Goal: Task Accomplishment & Management: Use online tool/utility

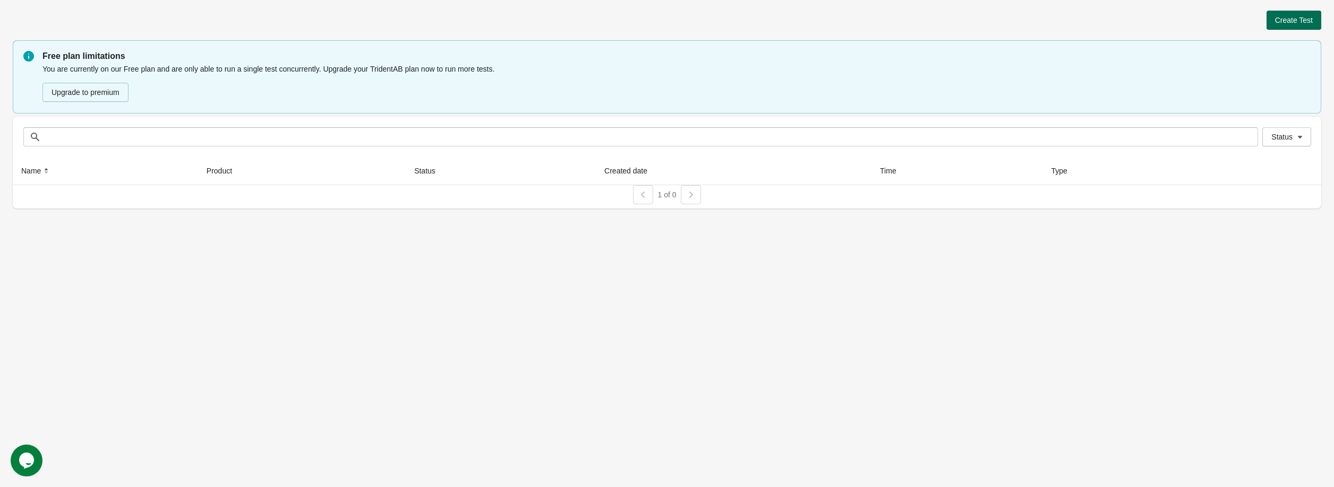
click at [1292, 23] on span "Create Test" at bounding box center [1294, 20] width 38 height 8
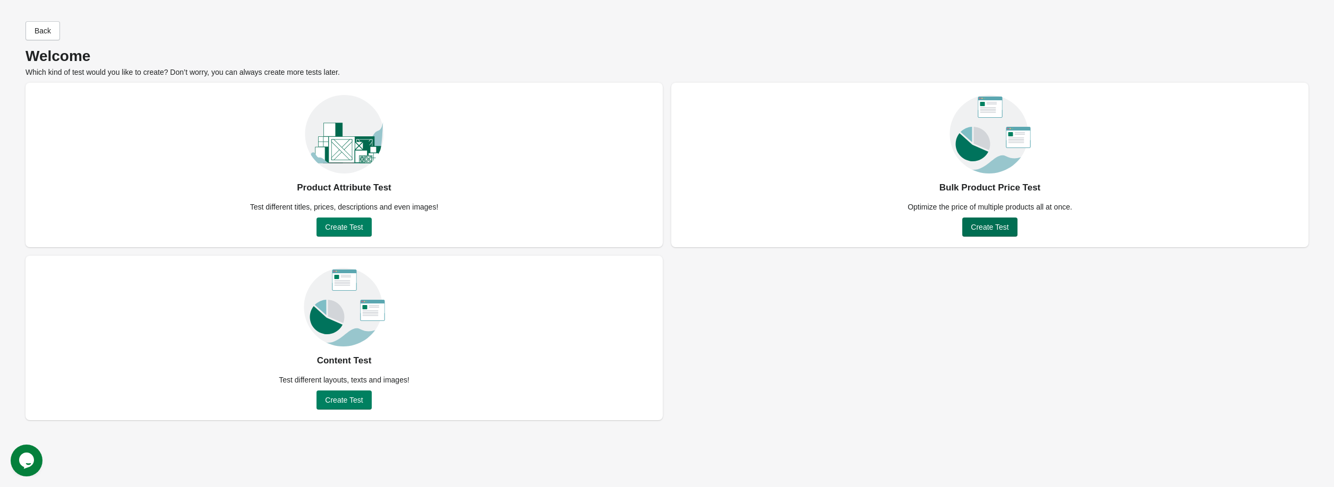
click at [988, 225] on span "Create Test" at bounding box center [990, 227] width 38 height 8
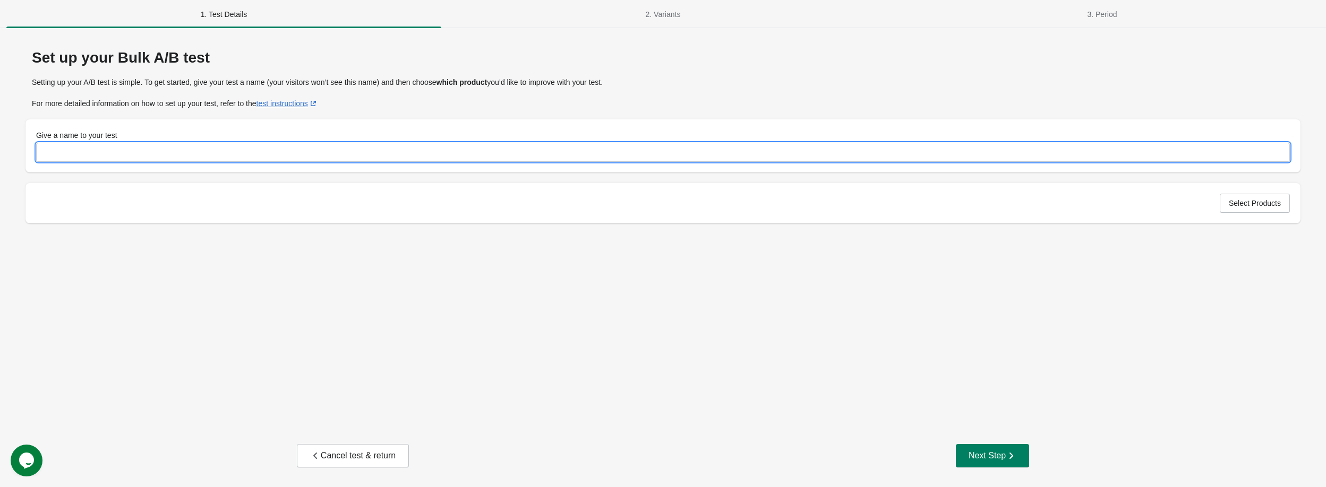
click at [490, 150] on input "Give a name to your test" at bounding box center [663, 152] width 1254 height 19
type input "**********"
click at [1262, 210] on button "Select Products" at bounding box center [1255, 203] width 70 height 19
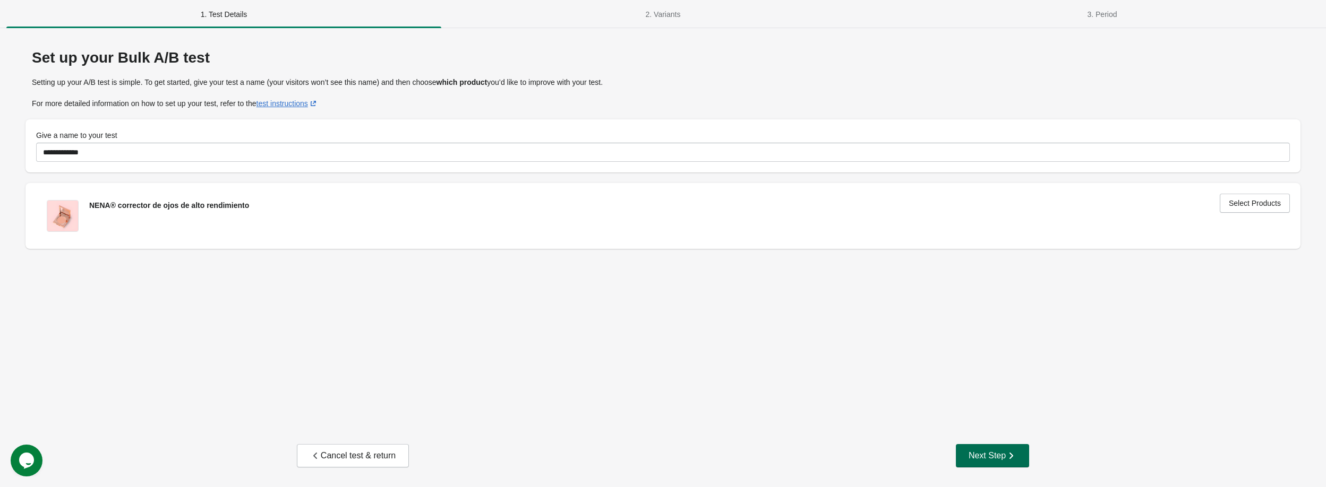
click at [992, 459] on div "Next Step" at bounding box center [993, 456] width 48 height 11
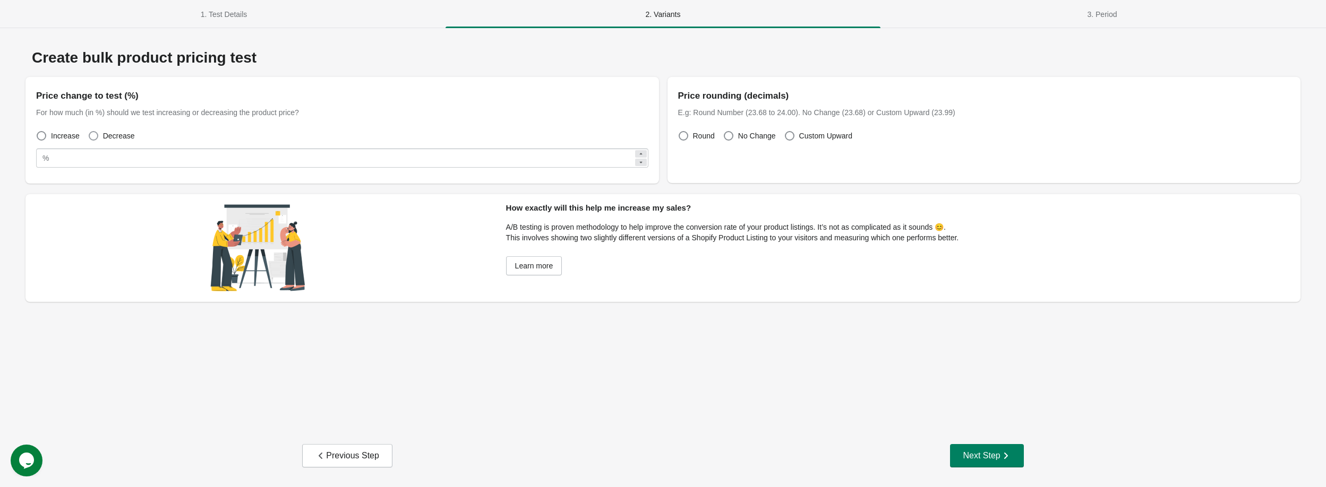
click at [94, 138] on span at bounding box center [94, 136] width 10 height 10
click at [1001, 459] on icon "button" at bounding box center [1005, 456] width 11 height 11
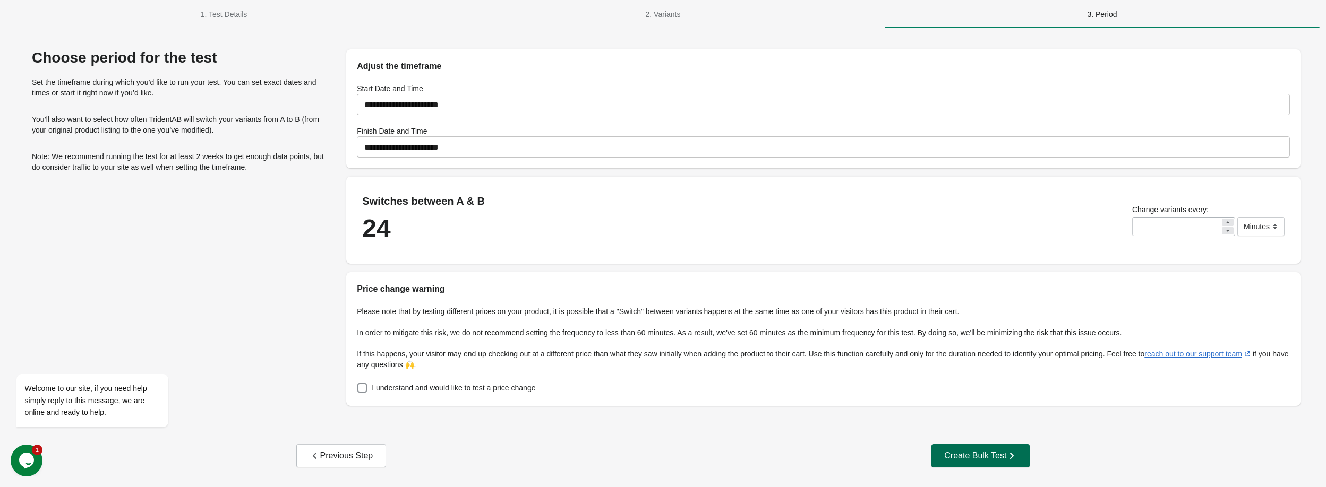
click at [979, 456] on div "Create Bulk Test" at bounding box center [980, 456] width 73 height 11
click at [506, 387] on span "I understand and would like to test a price change" at bounding box center [454, 388] width 164 height 11
click at [962, 457] on div "Create Bulk Test" at bounding box center [980, 456] width 73 height 11
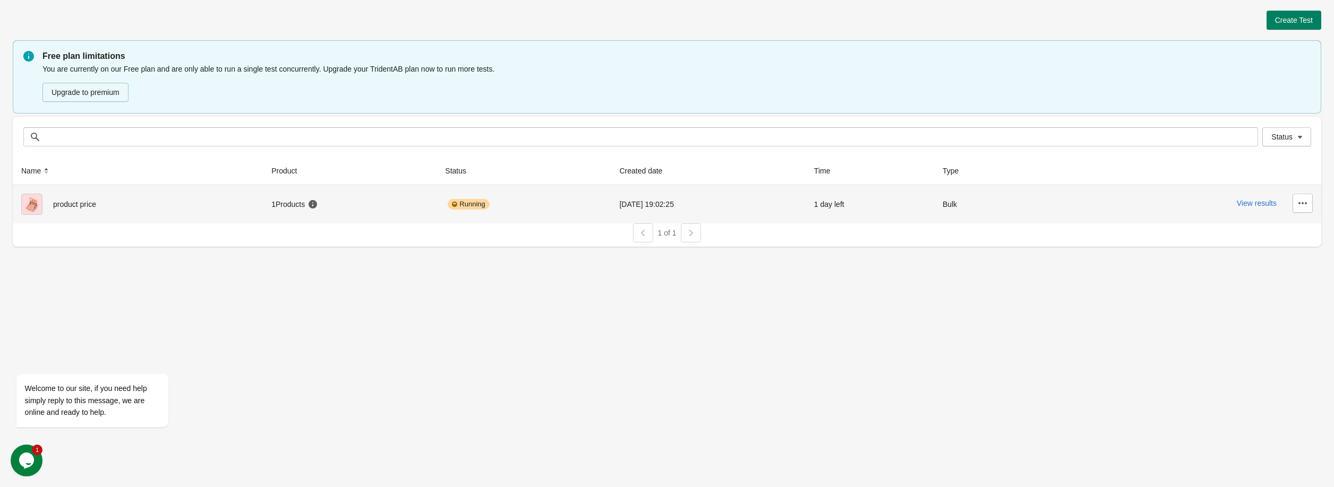
click at [622, 199] on div "[DATE] 19:02:25" at bounding box center [707, 204] width 177 height 21
click at [1253, 205] on button "View results" at bounding box center [1257, 203] width 40 height 8
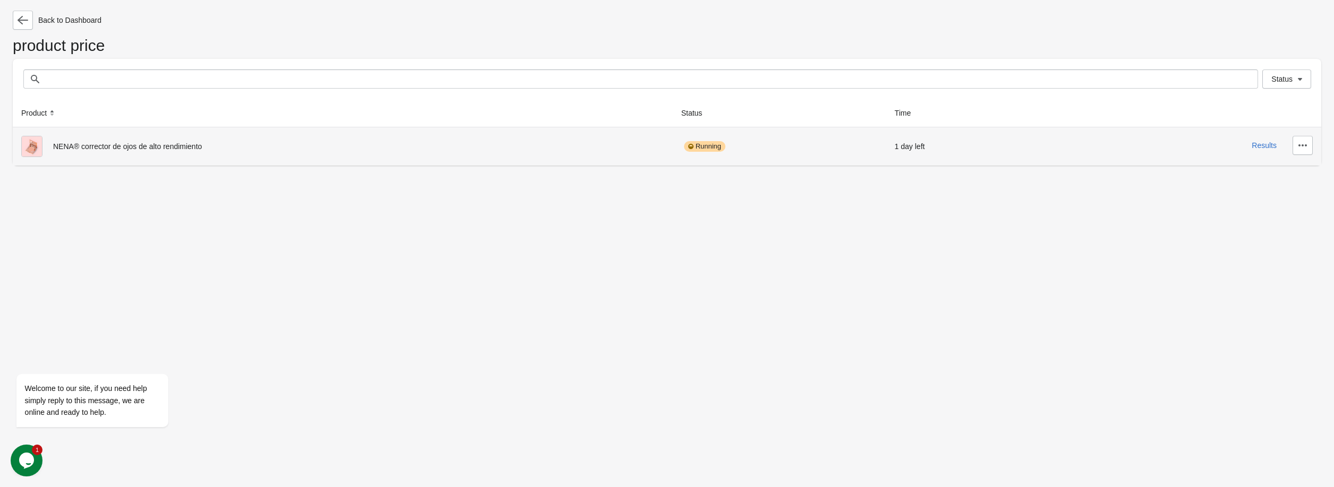
click at [586, 142] on div "NENA® corrector de ojos de alto rendimiento" at bounding box center [342, 146] width 643 height 21
click at [194, 150] on div "NENA® corrector de ojos de alto rendimiento" at bounding box center [342, 146] width 643 height 21
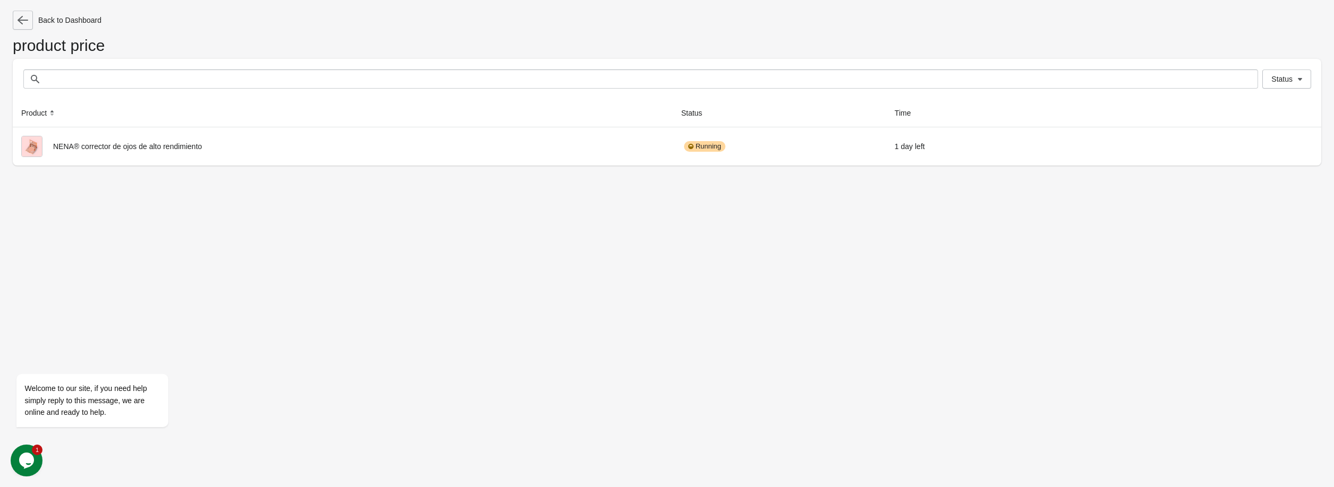
click at [29, 14] on button "button" at bounding box center [23, 20] width 20 height 19
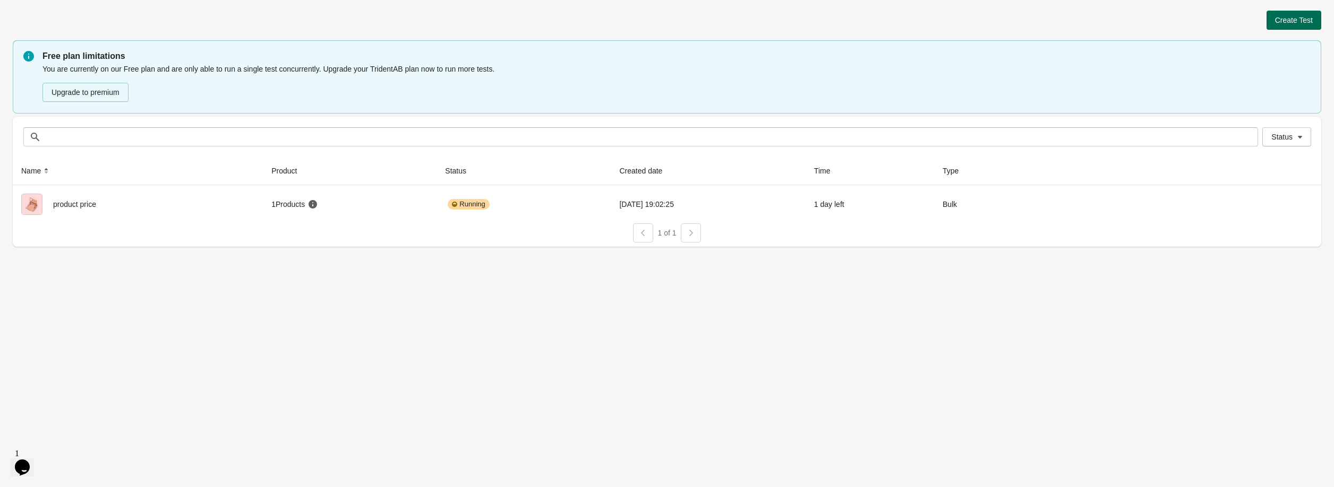
click at [1288, 24] on span "Create Test" at bounding box center [1294, 20] width 38 height 8
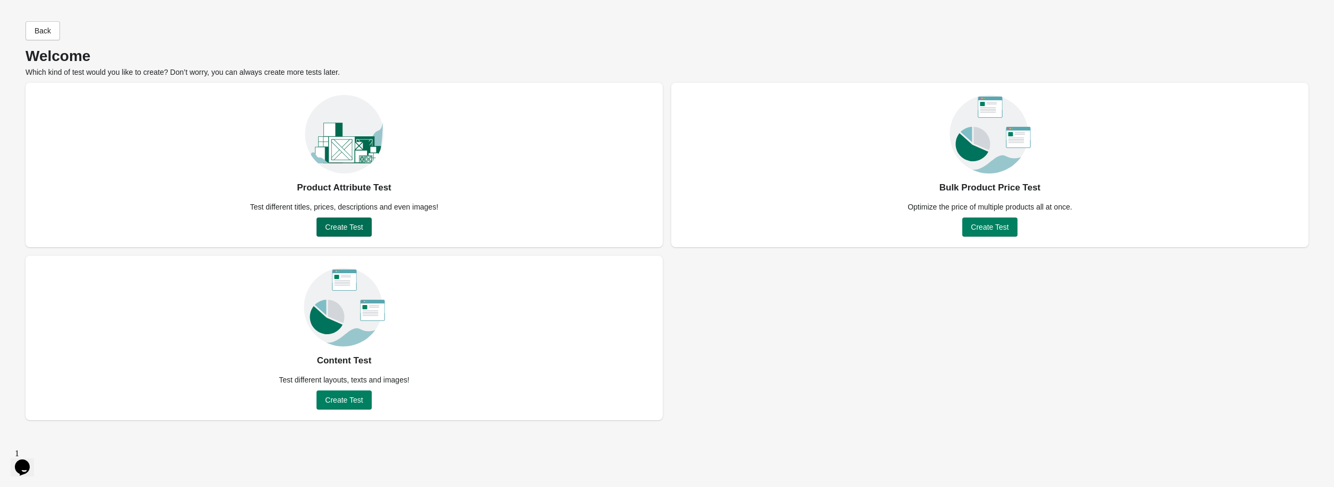
click at [350, 229] on span "Create Test" at bounding box center [344, 227] width 38 height 8
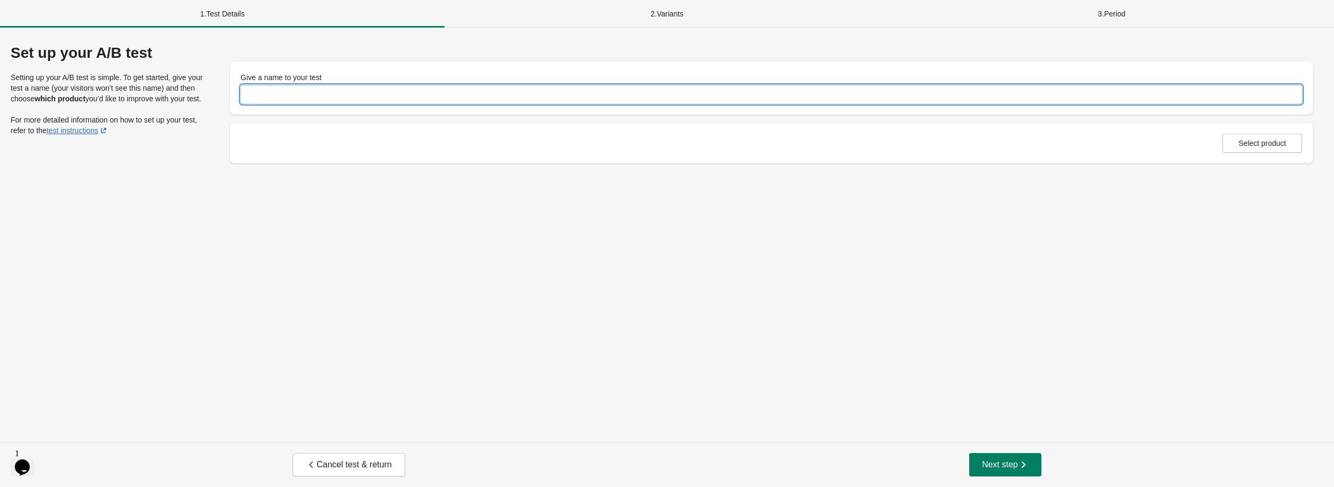
click at [374, 93] on input "Give a name to your test" at bounding box center [771, 94] width 1061 height 19
type input "******"
click at [1249, 144] on span "Select product" at bounding box center [1262, 143] width 48 height 8
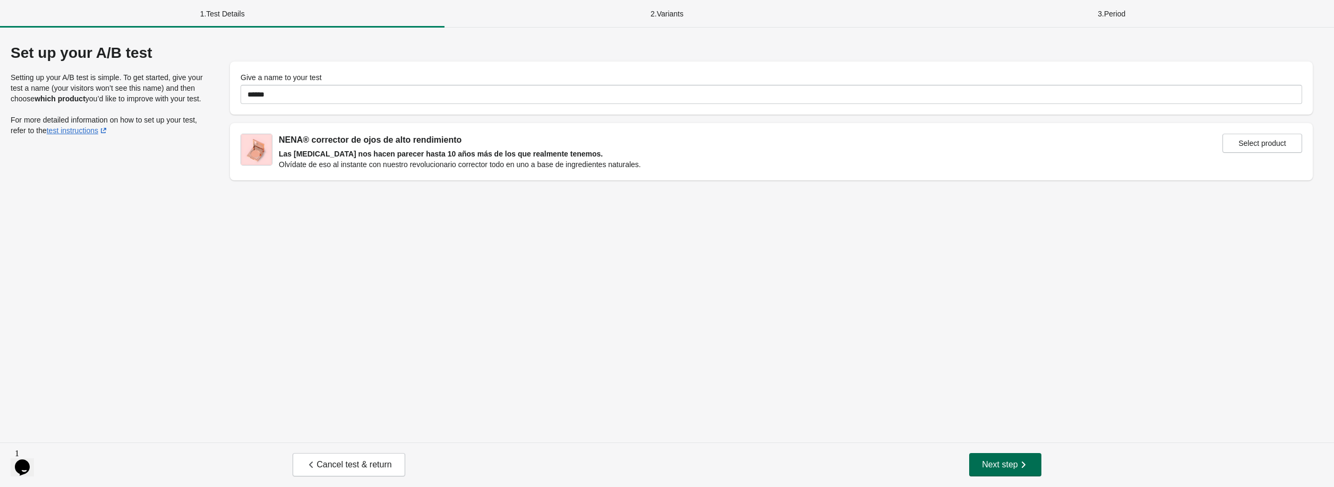
click at [1005, 473] on button "Next step" at bounding box center [1005, 464] width 72 height 23
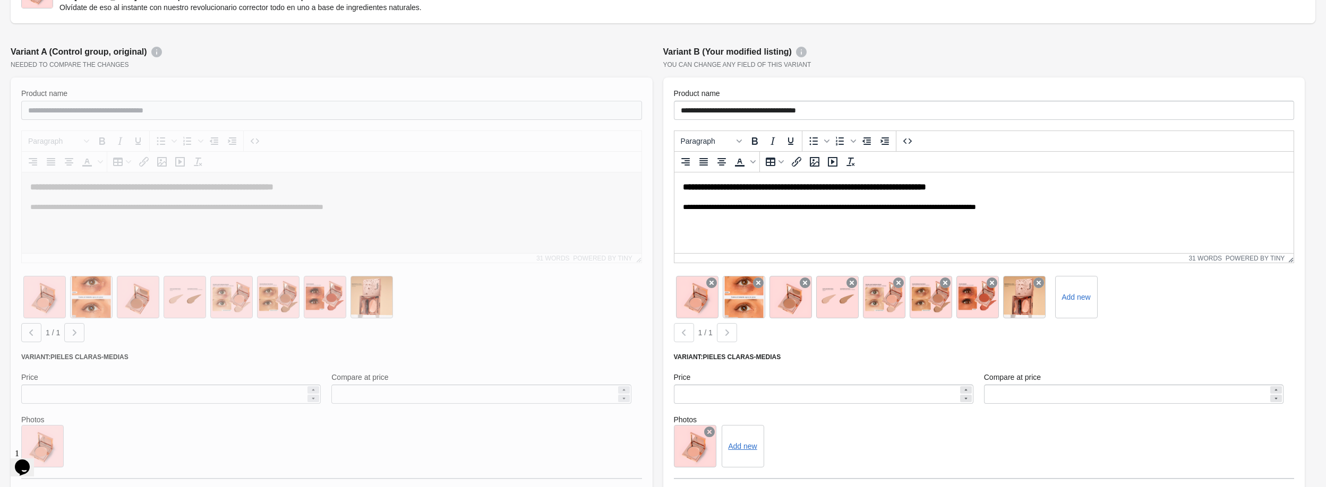
scroll to position [159, 0]
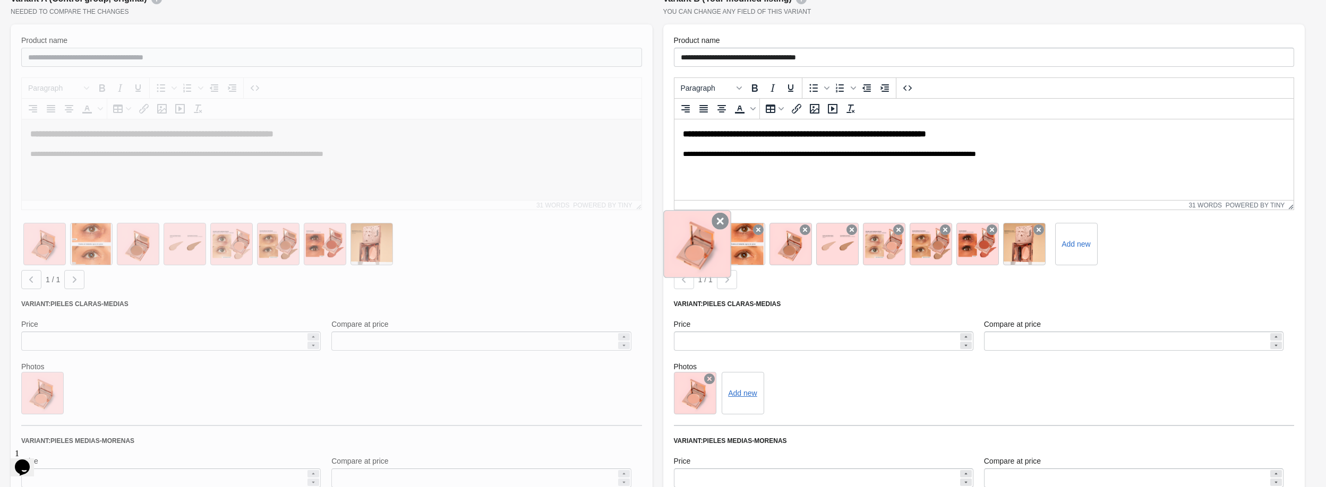
drag, startPoint x: 743, startPoint y: 257, endPoint x: 692, endPoint y: 256, distance: 50.4
click at [692, 256] on div "Add new" at bounding box center [984, 244] width 621 height 47
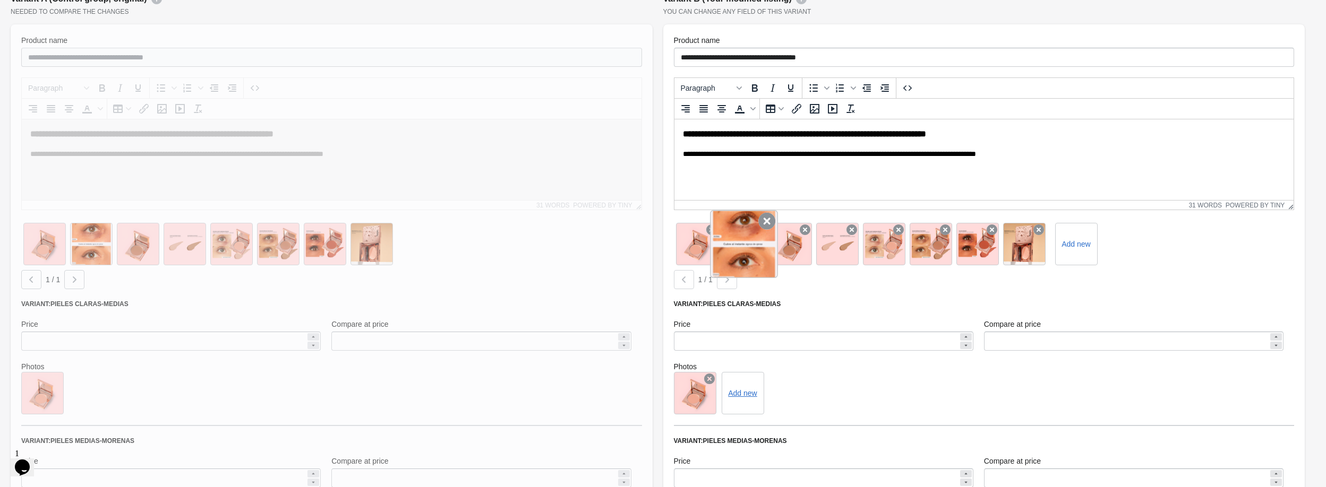
drag, startPoint x: 743, startPoint y: 250, endPoint x: 716, endPoint y: 244, distance: 27.8
click at [716, 244] on div at bounding box center [744, 244] width 68 height 68
drag, startPoint x: 697, startPoint y: 242, endPoint x: 763, endPoint y: 244, distance: 66.4
click at [763, 244] on div "Add new" at bounding box center [984, 244] width 621 height 47
click at [760, 246] on div at bounding box center [744, 244] width 68 height 68
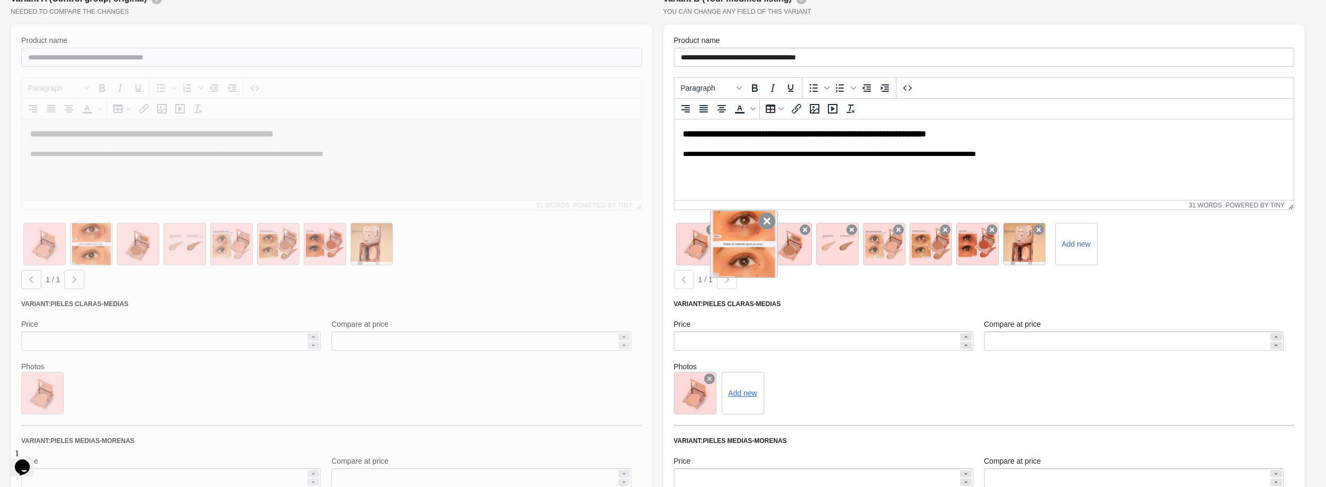
click at [739, 252] on div at bounding box center [744, 244] width 68 height 68
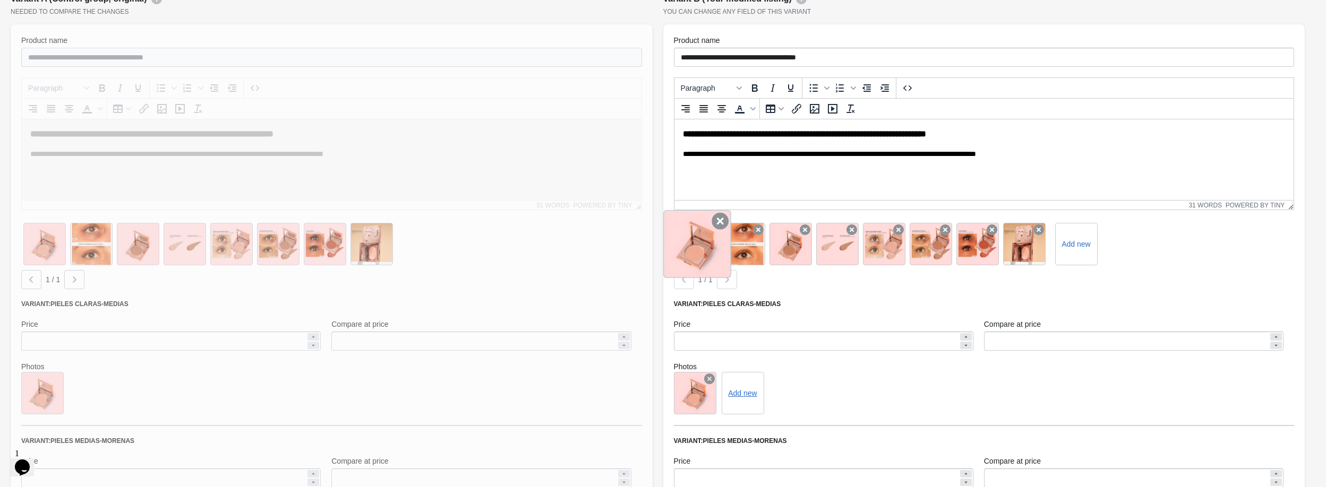
click at [720, 222] on icon at bounding box center [720, 221] width 17 height 17
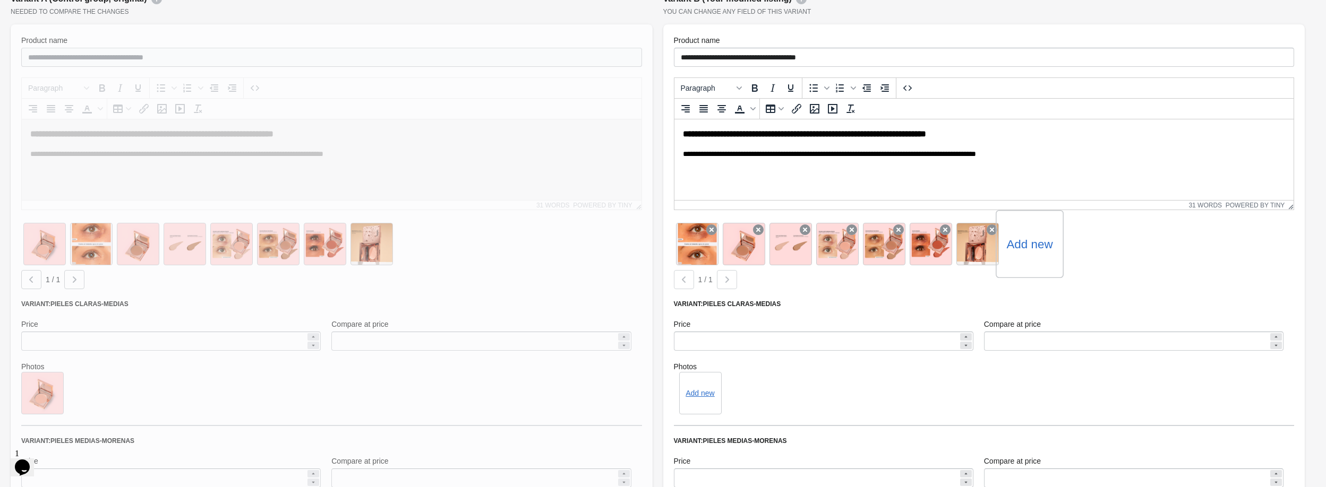
click at [1030, 248] on label "Add new" at bounding box center [1029, 244] width 46 height 17
click at [0, 0] on input "Add new" at bounding box center [0, 0] width 0 height 0
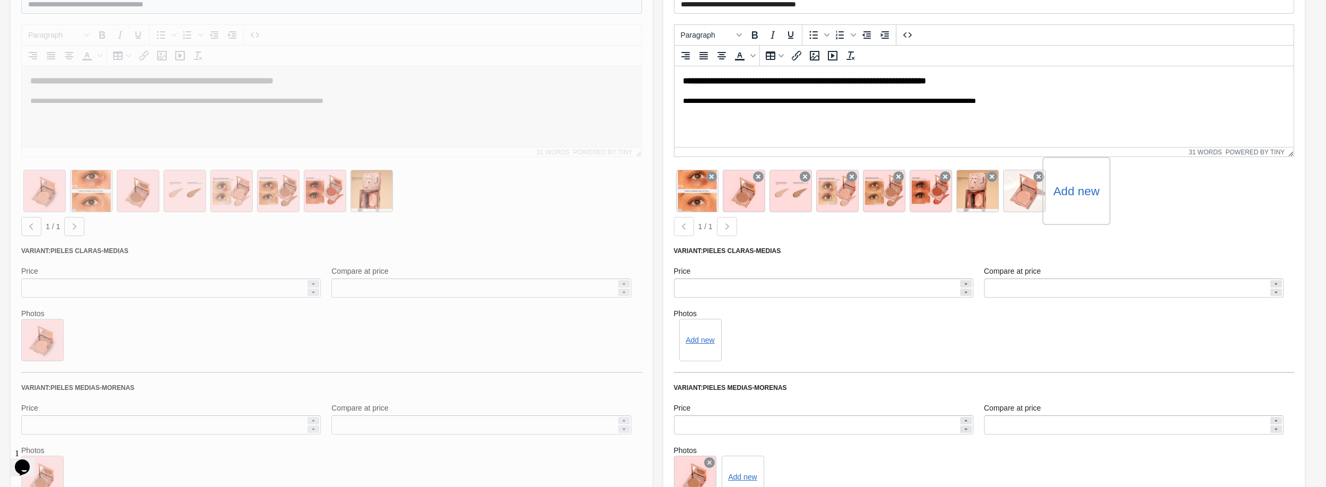
scroll to position [266, 0]
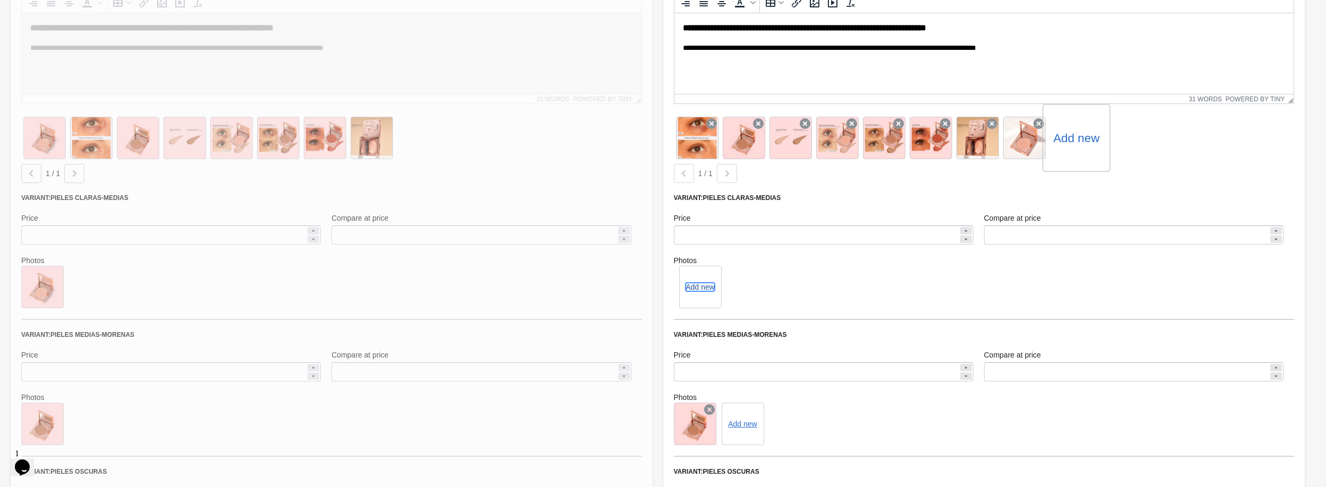
click at [700, 287] on button "Add new" at bounding box center [700, 287] width 29 height 8
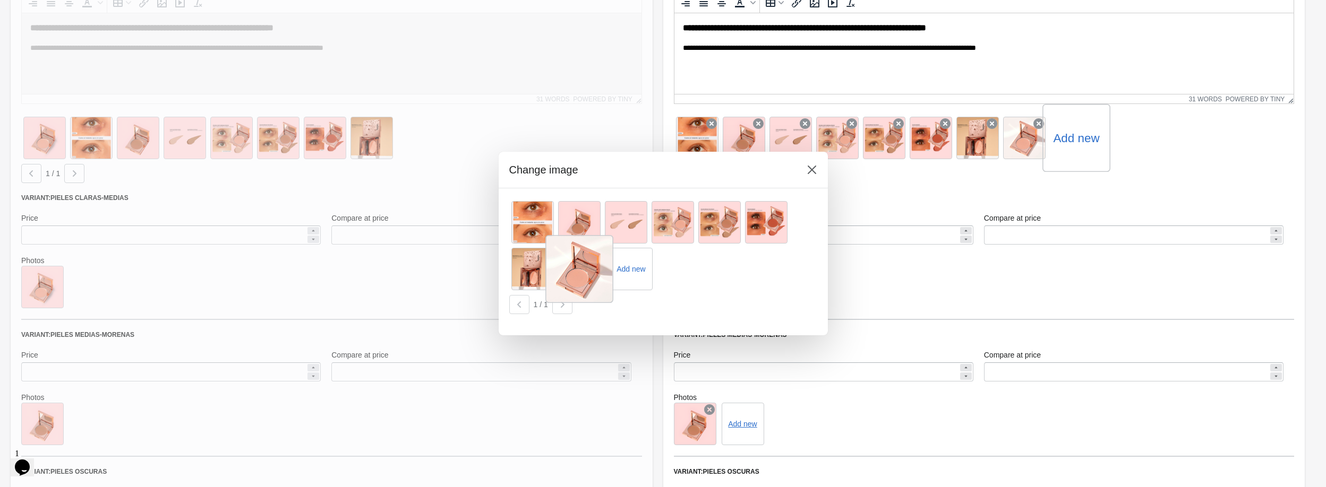
click at [572, 273] on div at bounding box center [579, 269] width 68 height 68
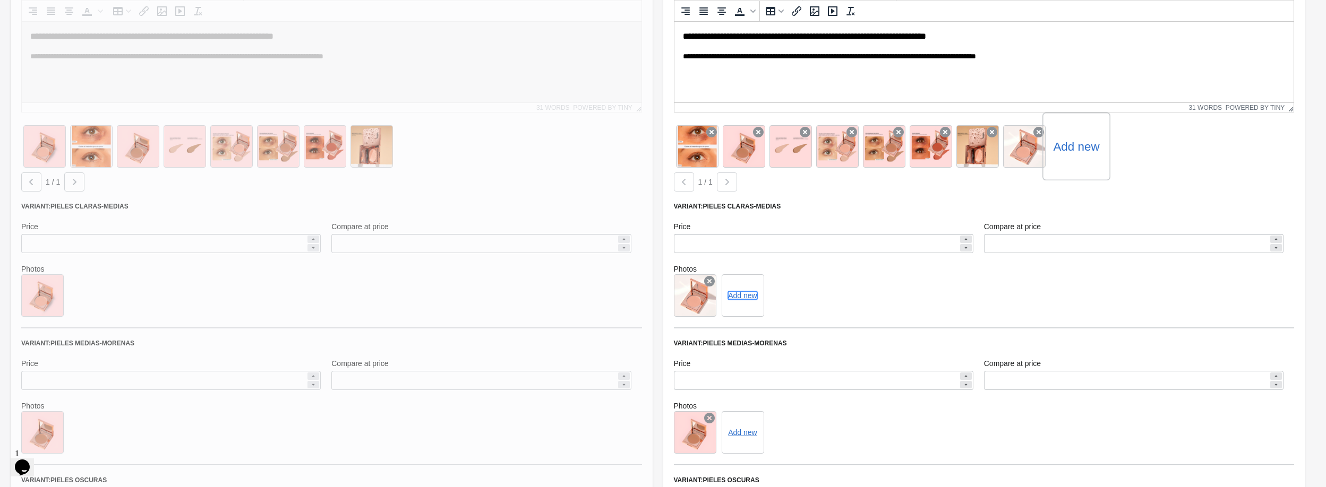
scroll to position [204, 0]
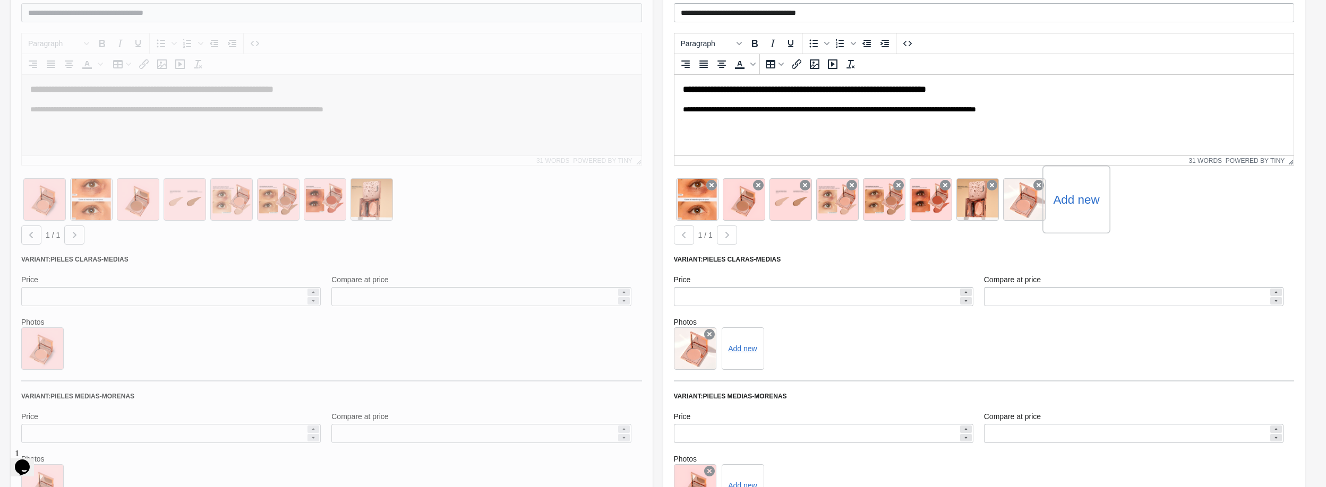
click at [1074, 202] on label "Add new" at bounding box center [1076, 199] width 46 height 17
click at [0, 0] on input "Add new" at bounding box center [0, 0] width 0 height 0
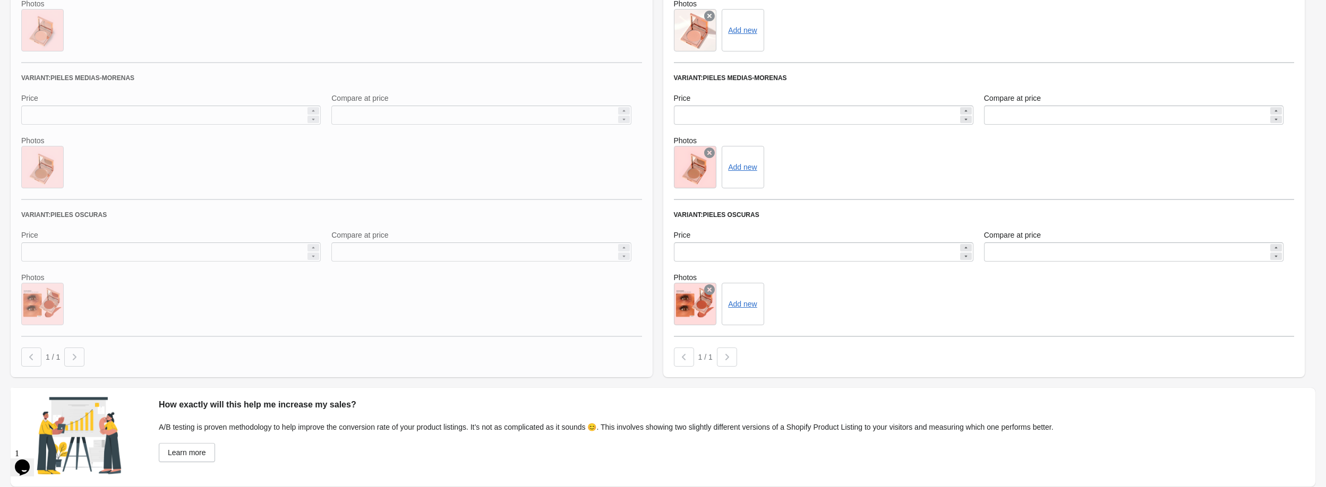
scroll to position [576, 0]
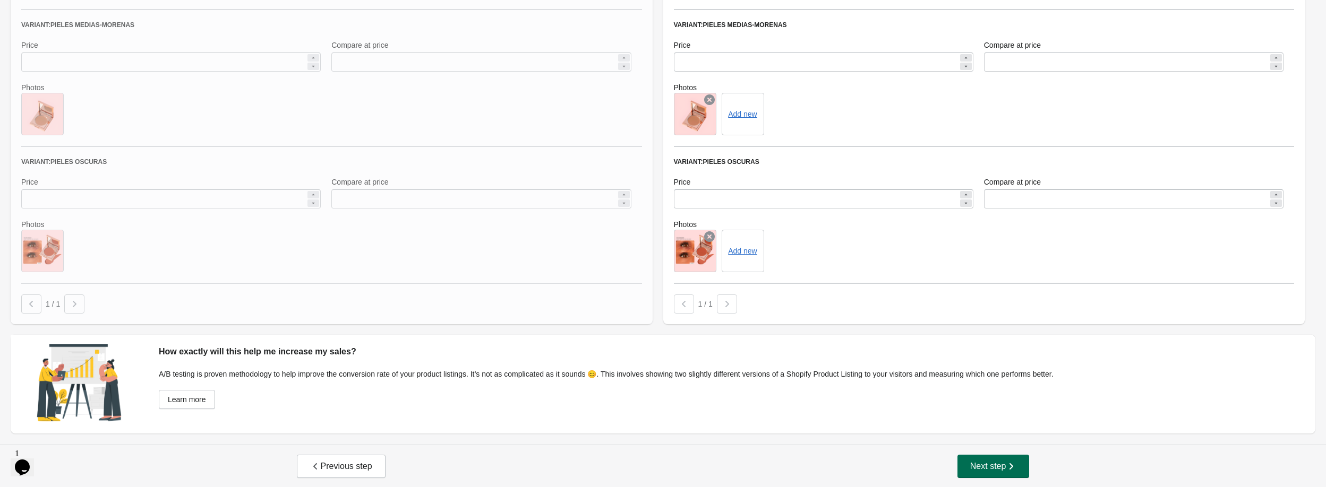
click at [1004, 458] on button "Next step" at bounding box center [993, 466] width 72 height 23
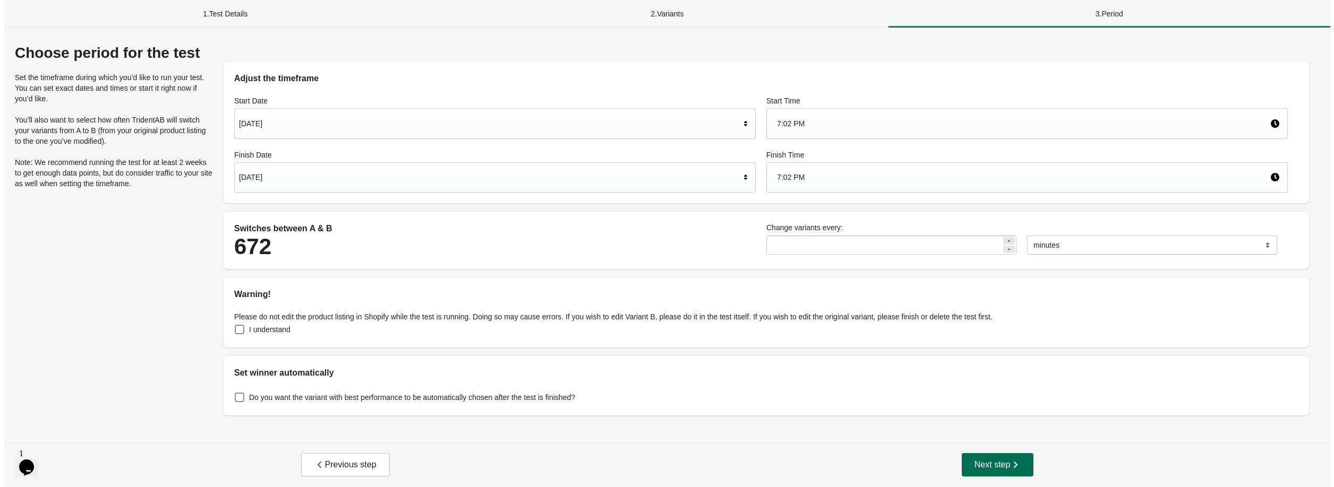
scroll to position [0, 0]
click at [650, 180] on div "[DATE]" at bounding box center [488, 177] width 506 height 20
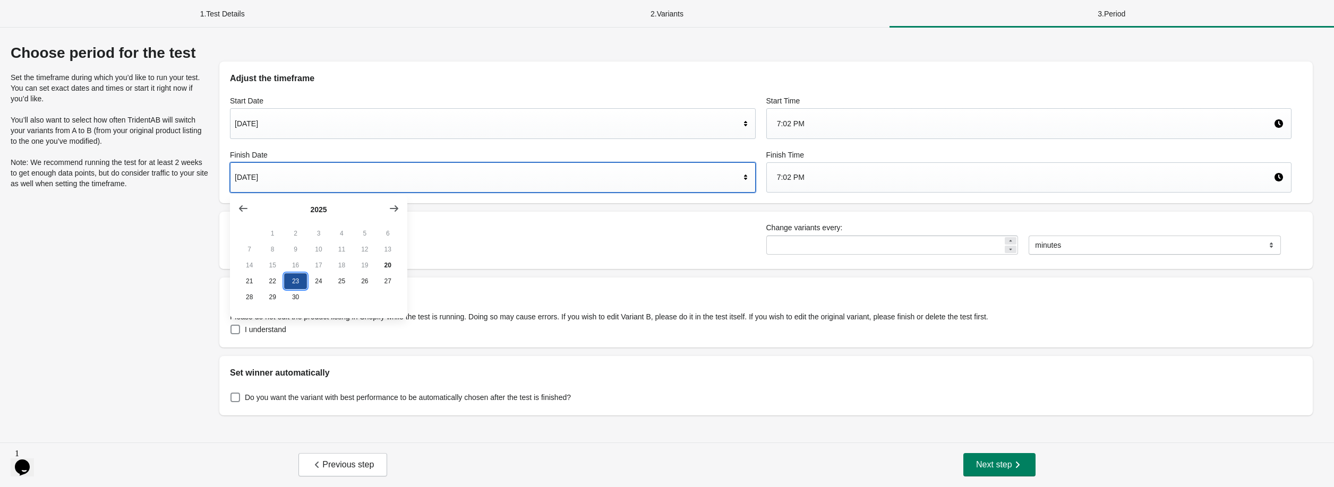
click at [290, 285] on button "23" at bounding box center [295, 281] width 23 height 16
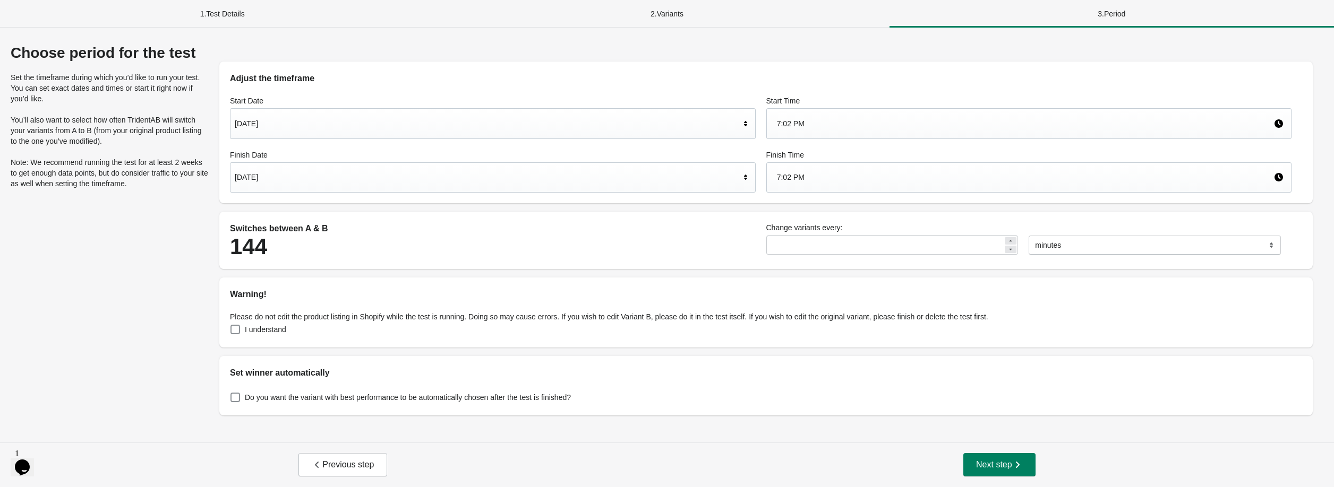
click at [1015, 478] on div "Previous step Next step" at bounding box center [667, 465] width 1334 height 45
click at [1008, 471] on button "Next step" at bounding box center [999, 464] width 72 height 23
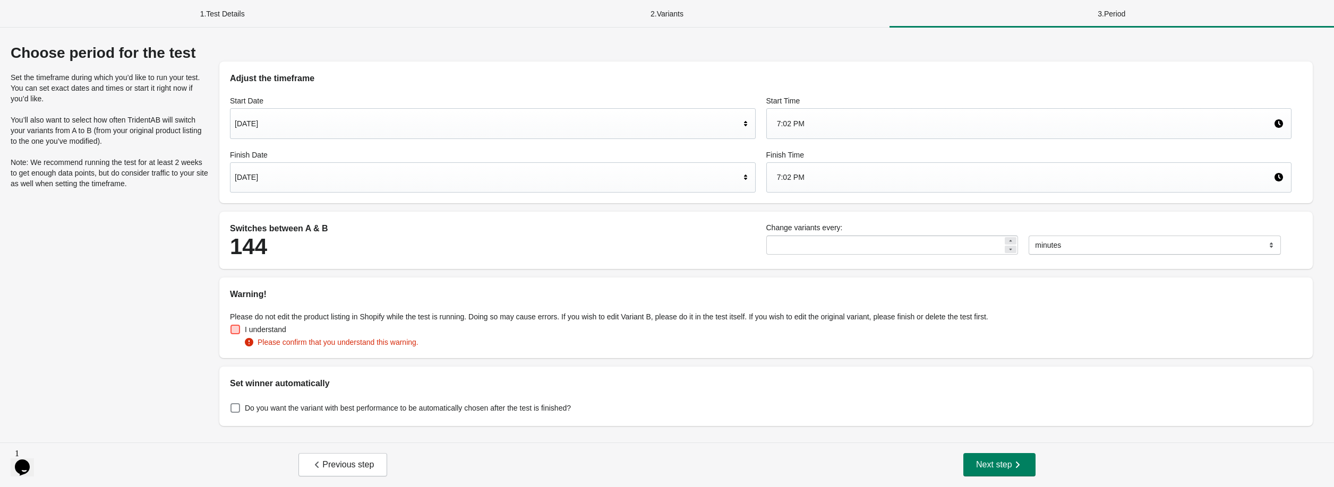
click at [234, 330] on span at bounding box center [235, 330] width 10 height 10
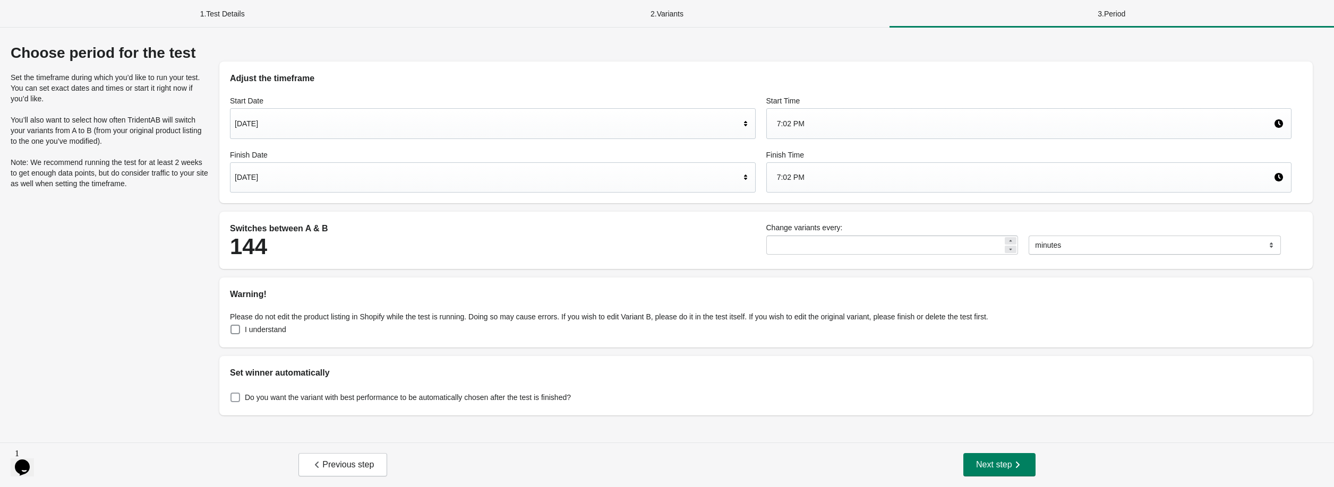
click at [409, 397] on span "Do you want the variant with best performance to be automatically chosen after …" at bounding box center [408, 397] width 326 height 11
click at [1000, 471] on button "Next step" at bounding box center [999, 464] width 72 height 23
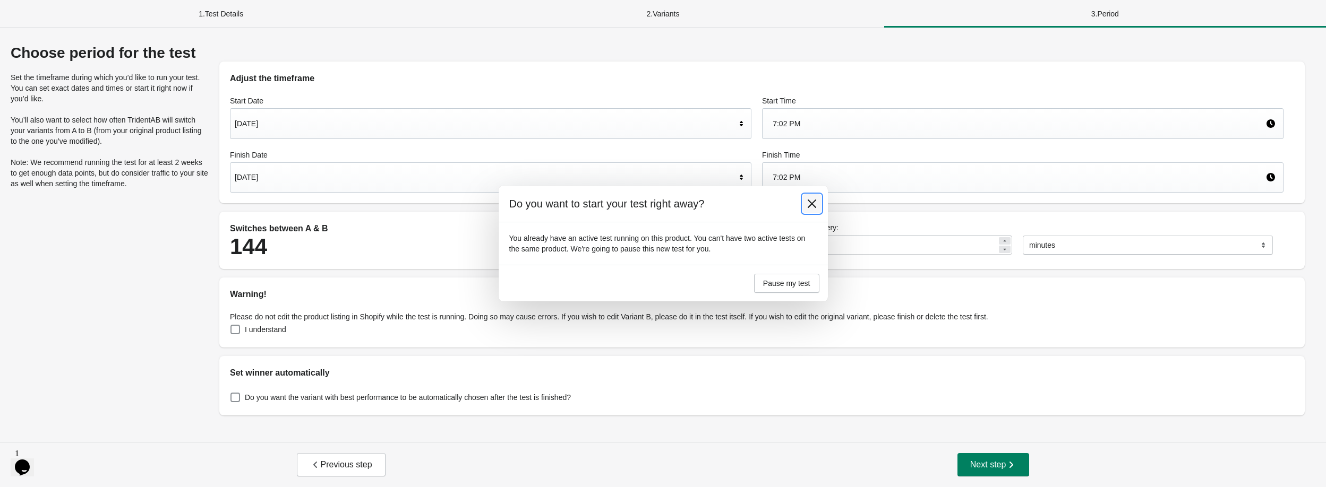
click at [812, 201] on icon at bounding box center [812, 204] width 11 height 11
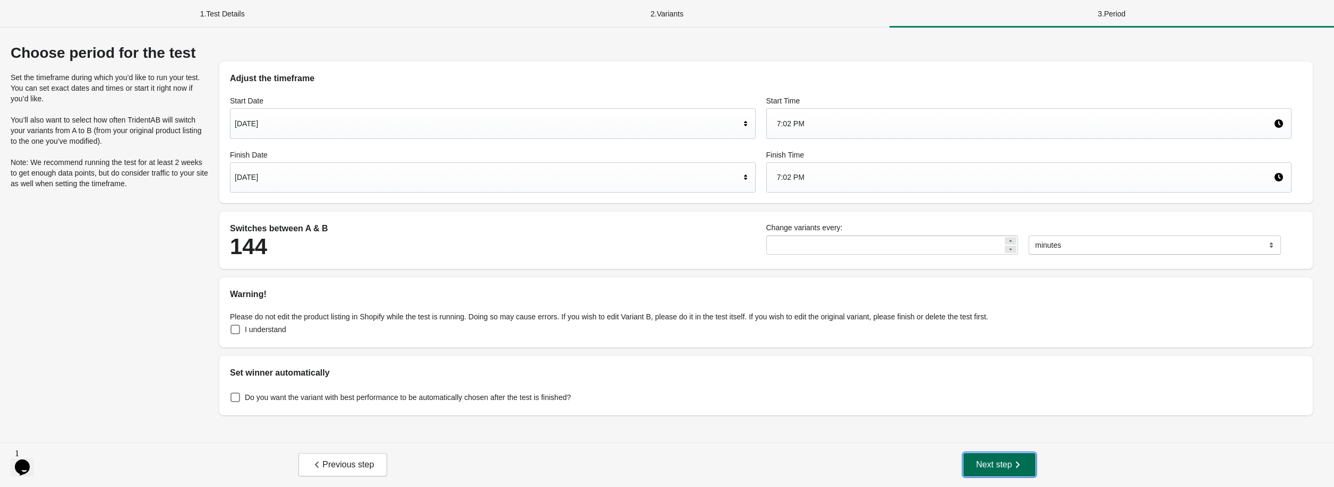
click at [1001, 470] on span "Next step" at bounding box center [999, 465] width 47 height 11
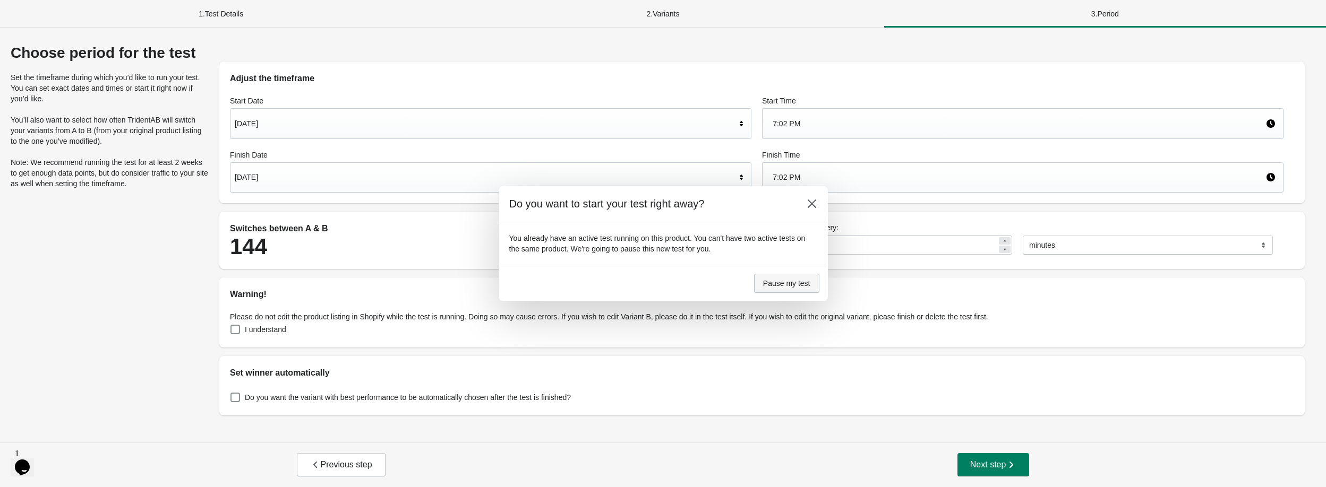
click at [780, 283] on span "Pause my test" at bounding box center [786, 283] width 47 height 8
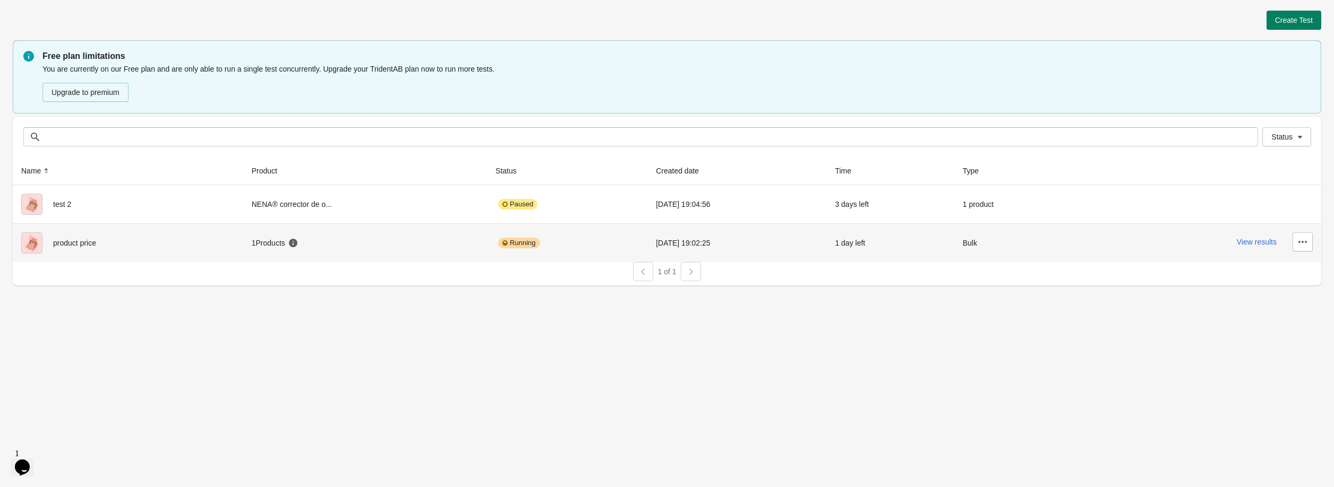
click at [131, 245] on div "product price" at bounding box center [127, 243] width 213 height 21
click at [1308, 242] on button "button" at bounding box center [1302, 242] width 20 height 19
click at [213, 246] on div "product price" at bounding box center [127, 243] width 213 height 21
click at [63, 243] on span "product price" at bounding box center [74, 243] width 43 height 8
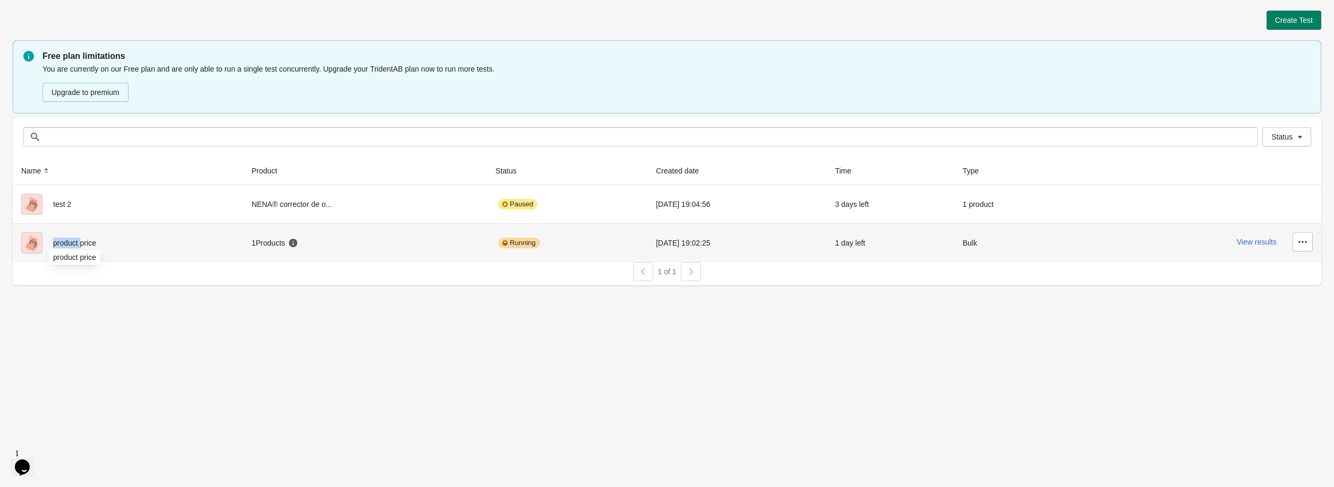
drag, startPoint x: 63, startPoint y: 243, endPoint x: 40, endPoint y: 241, distance: 22.4
click at [62, 242] on span "product price" at bounding box center [74, 243] width 43 height 8
click at [36, 241] on img at bounding box center [31, 243] width 21 height 21
click at [1266, 239] on button "View results" at bounding box center [1257, 242] width 40 height 8
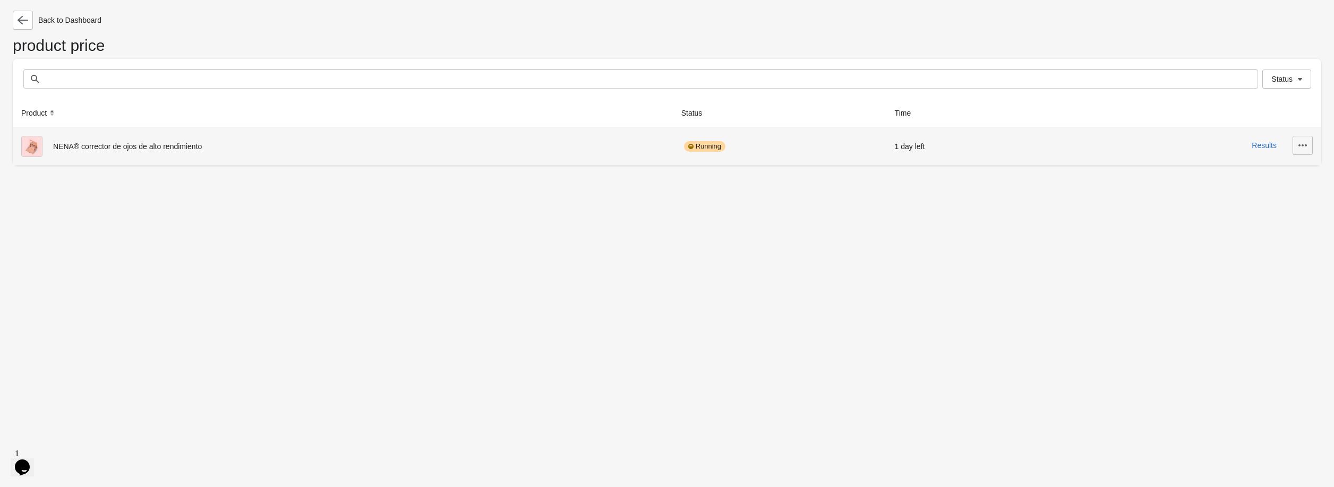
click at [1309, 144] on button "button" at bounding box center [1302, 145] width 20 height 19
click at [1262, 172] on span "View Product Page" at bounding box center [1264, 173] width 80 height 11
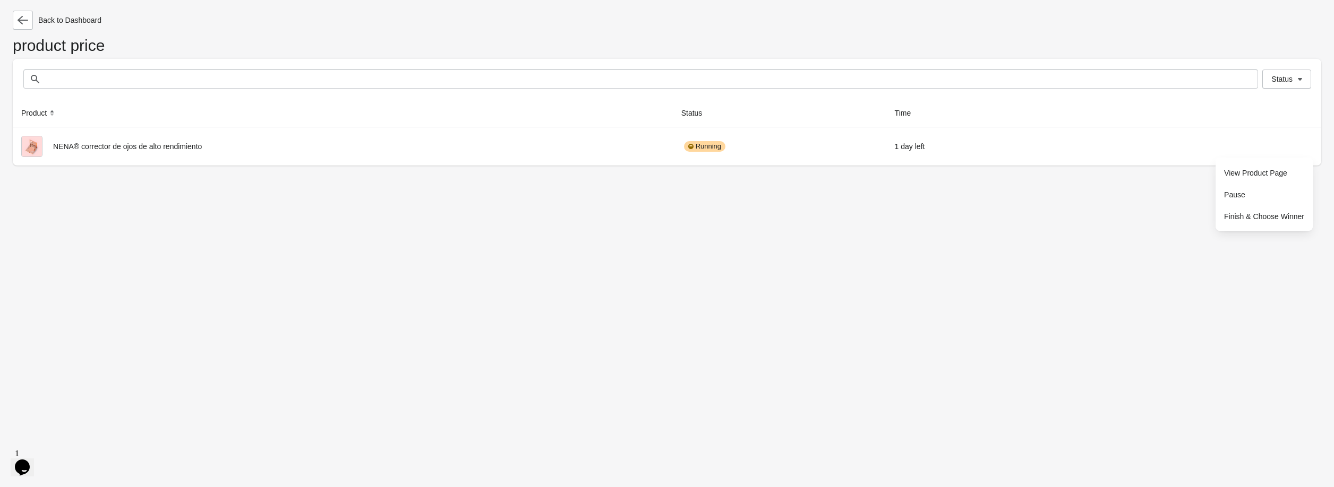
click at [1128, 62] on div "Status Status" at bounding box center [667, 79] width 1308 height 40
click at [1276, 84] on button "Status" at bounding box center [1286, 79] width 49 height 19
click at [1279, 82] on span "Status" at bounding box center [1281, 79] width 21 height 8
click at [26, 19] on icon "button" at bounding box center [23, 20] width 11 height 11
